Goal: Information Seeking & Learning: Learn about a topic

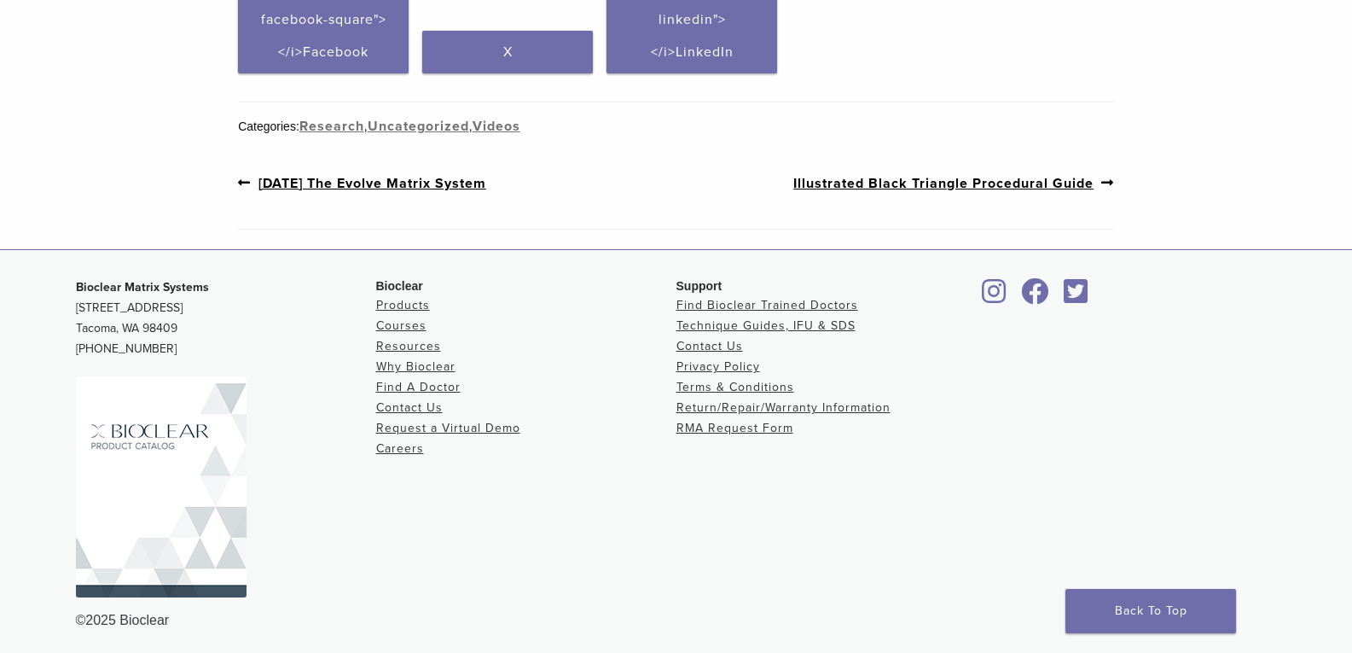
scroll to position [684, 0]
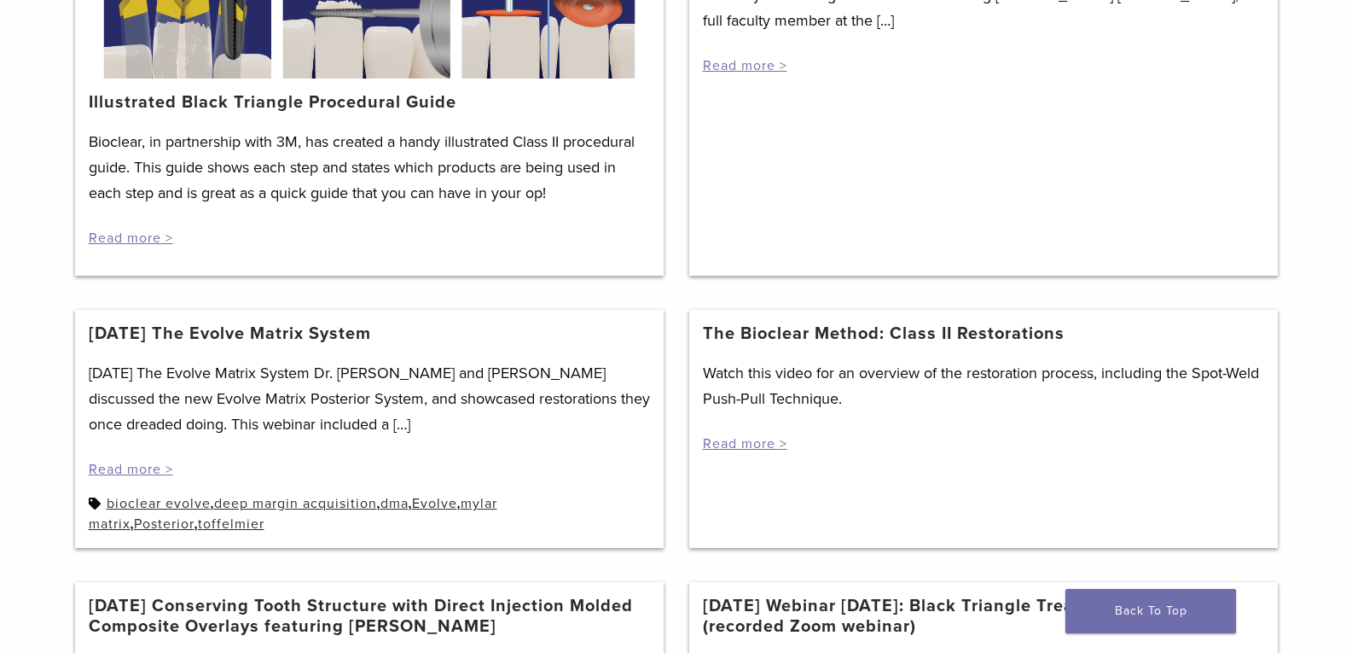
scroll to position [722, 0]
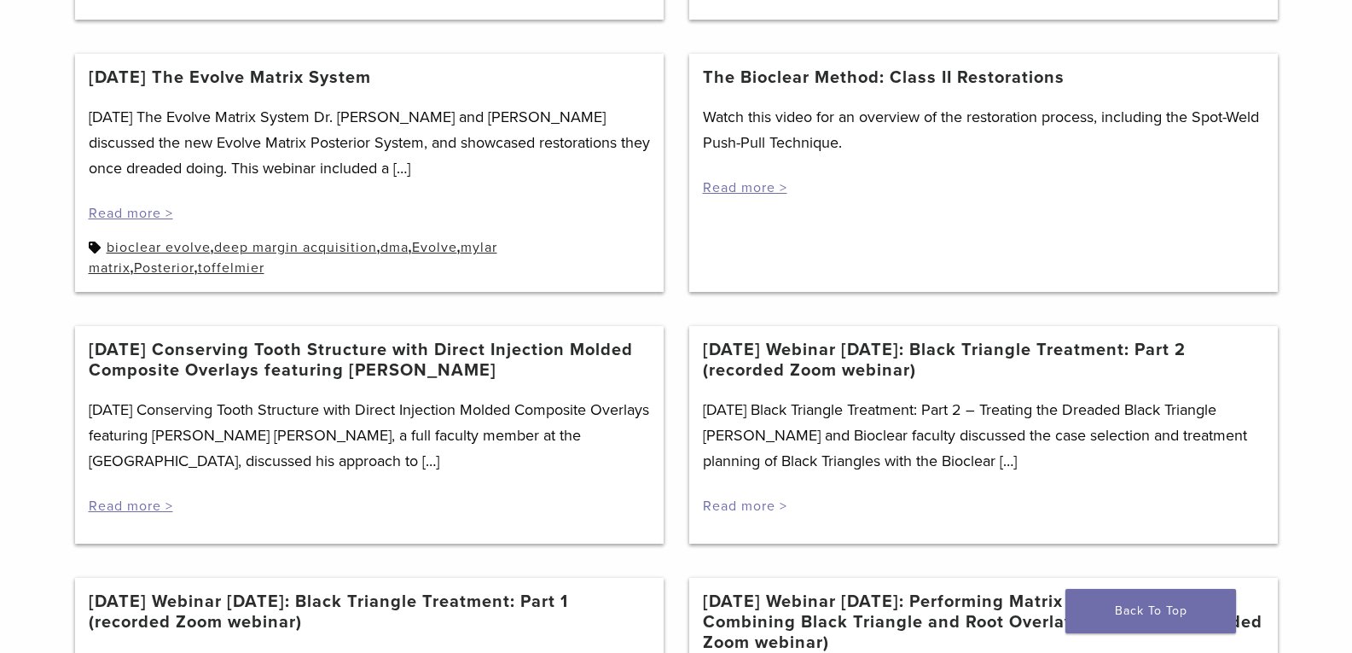
click at [767, 509] on link "Read more >" at bounding box center [745, 505] width 84 height 17
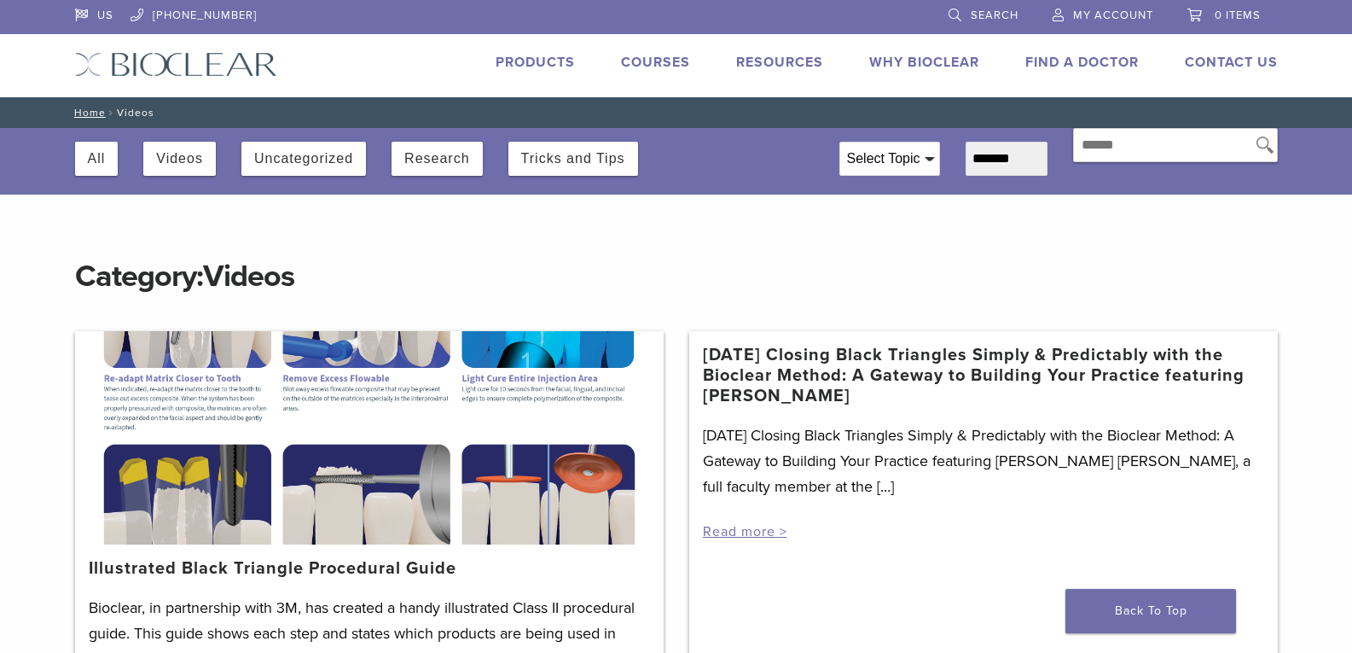
click at [875, 160] on div "Select Topic" at bounding box center [889, 158] width 99 height 32
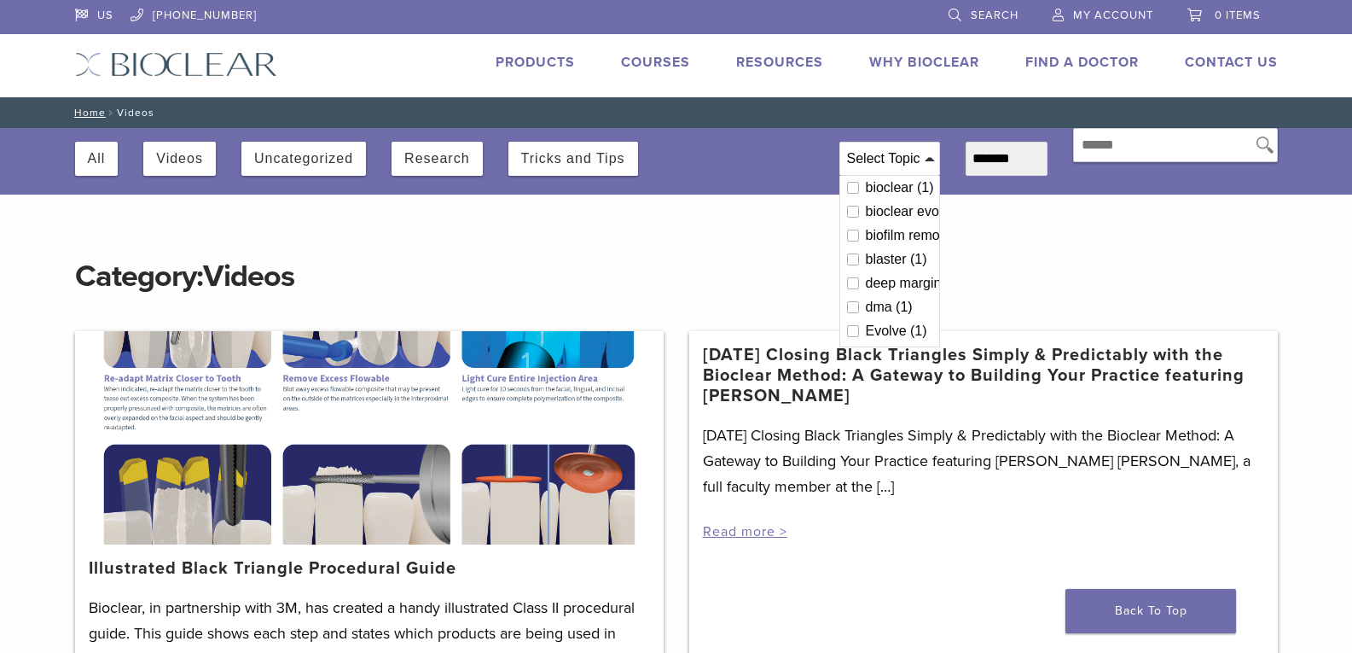
drag, startPoint x: 1032, startPoint y: 277, endPoint x: 888, endPoint y: 270, distance: 144.4
click at [1032, 276] on h1 "Category: Videos" at bounding box center [676, 259] width 1203 height 75
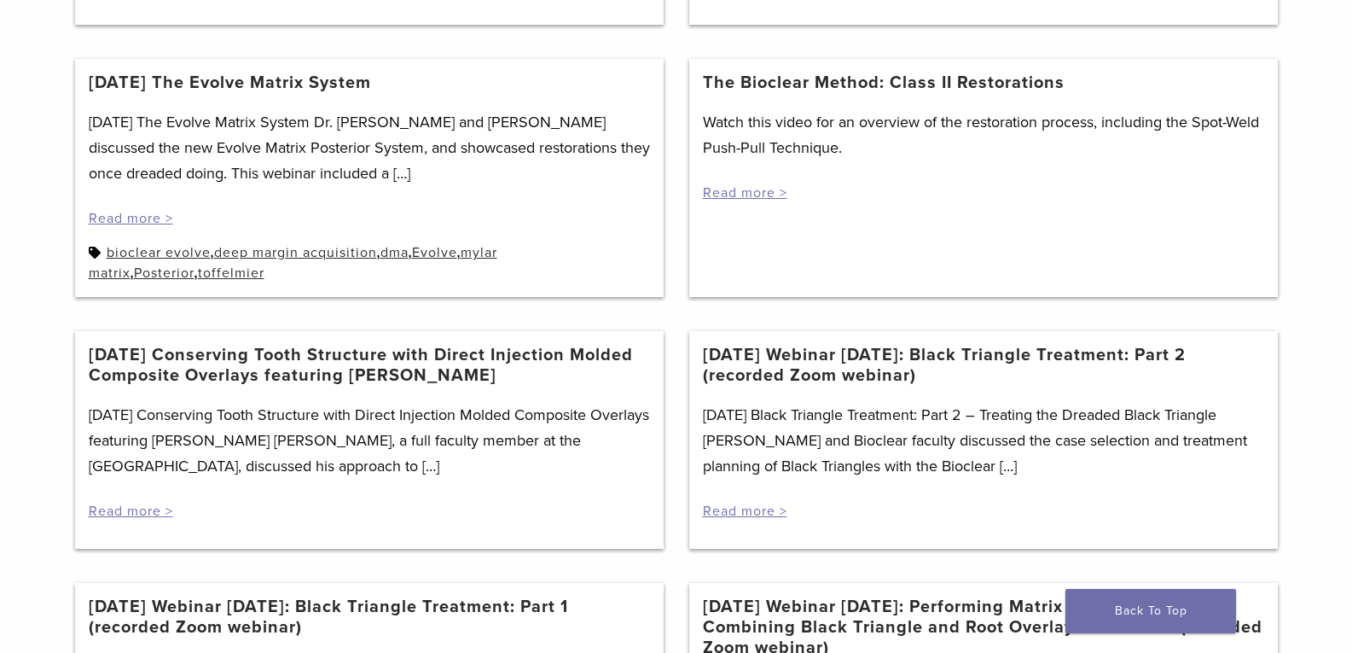
scroll to position [939, 0]
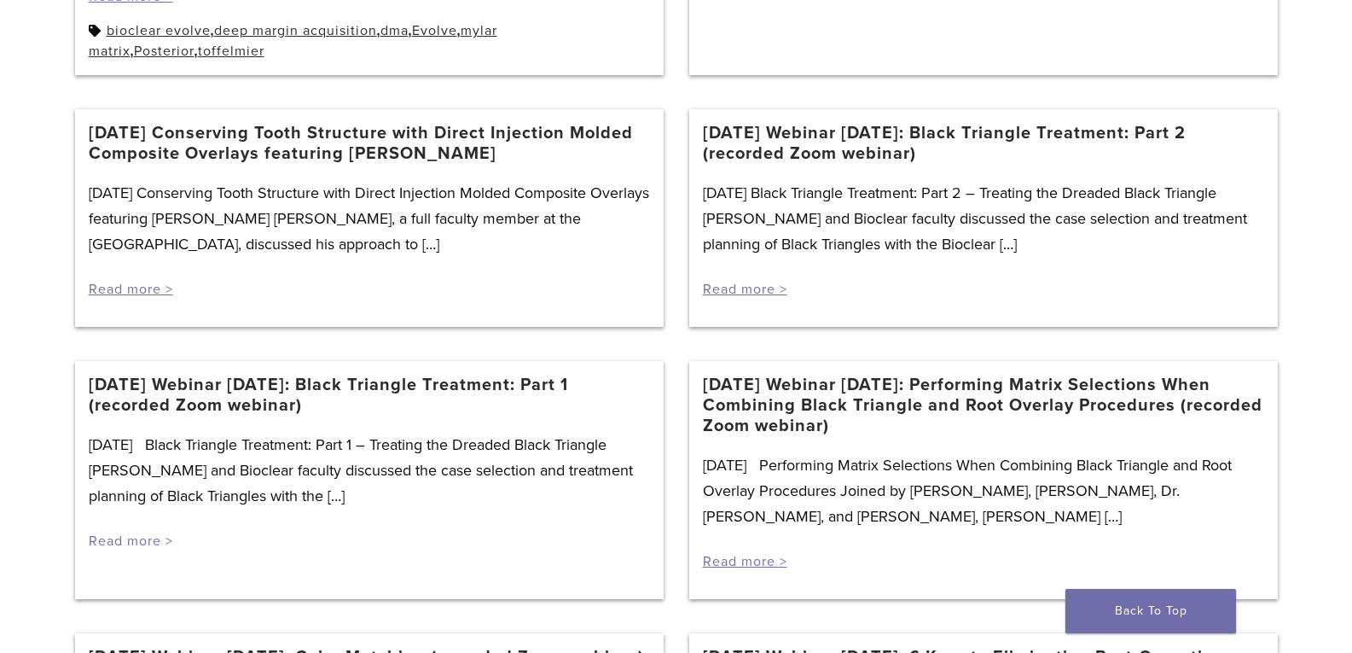
click at [124, 533] on link "Read more >" at bounding box center [131, 540] width 84 height 17
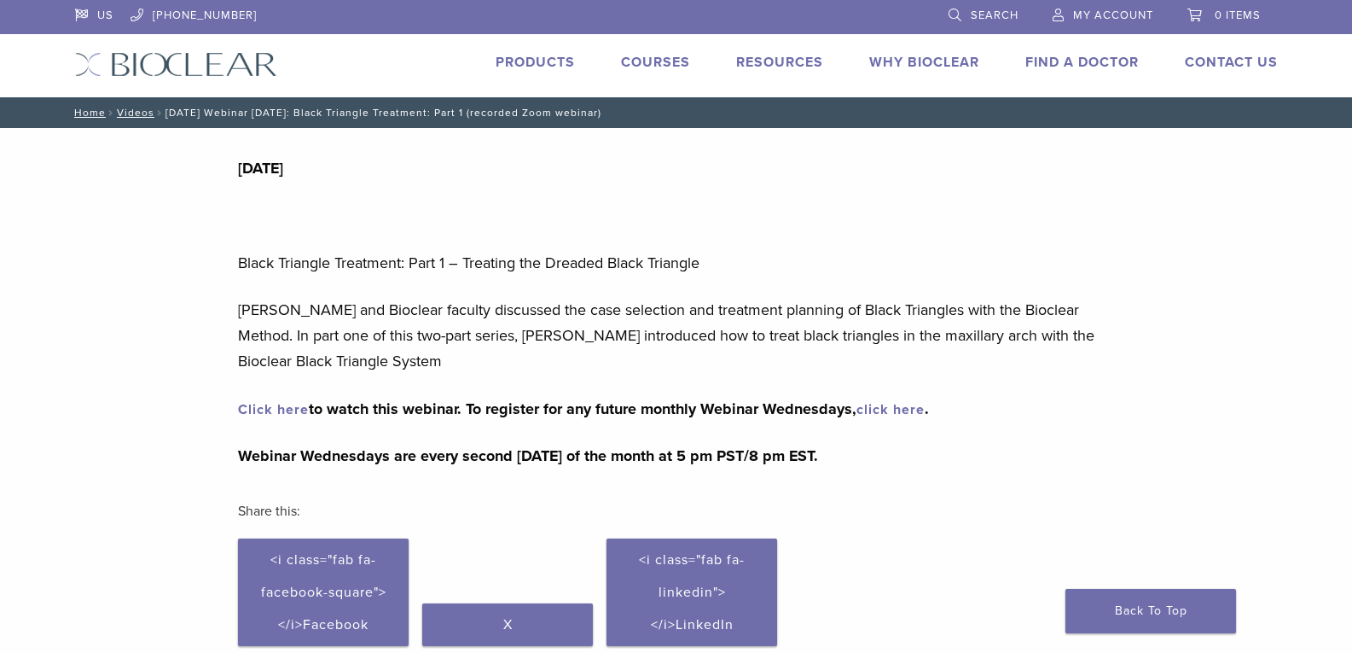
click at [290, 408] on link "Click here" at bounding box center [273, 409] width 71 height 17
